Goal: Transaction & Acquisition: Purchase product/service

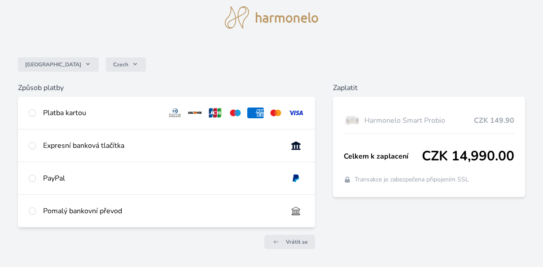
scroll to position [45, 0]
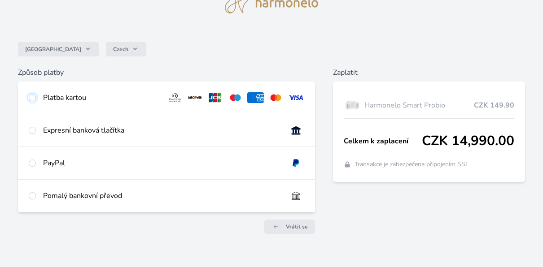
click at [33, 96] on input "radio" at bounding box center [32, 97] width 7 height 7
radio input "true"
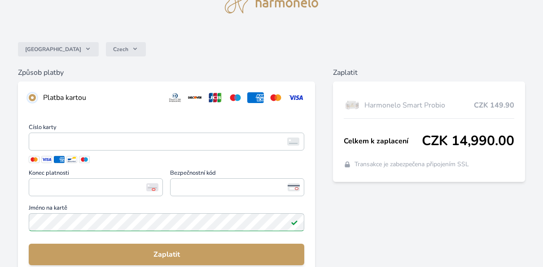
scroll to position [90, 0]
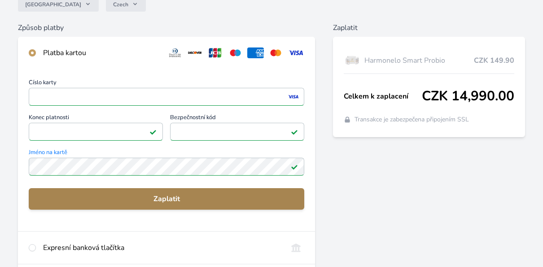
click at [171, 201] on span "Zaplatit" at bounding box center [166, 199] width 261 height 11
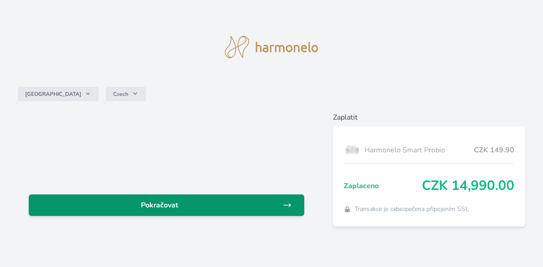
click at [151, 207] on span "Pokračovat" at bounding box center [159, 205] width 247 height 11
